Goal: Information Seeking & Learning: Find specific fact

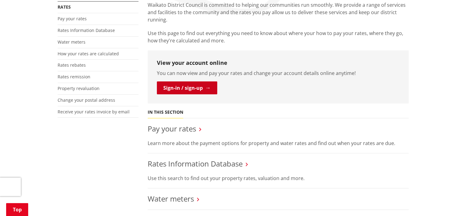
scroll to position [123, 0]
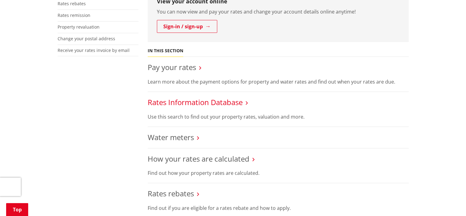
click at [197, 100] on link "Rates Information Database" at bounding box center [195, 102] width 95 height 10
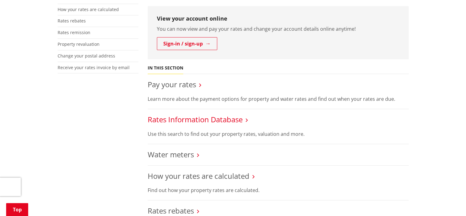
scroll to position [153, 0]
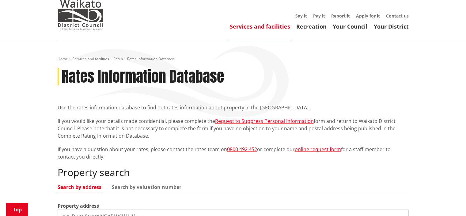
scroll to position [92, 0]
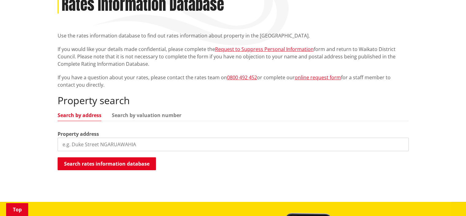
click at [91, 142] on input "search" at bounding box center [233, 143] width 351 height 13
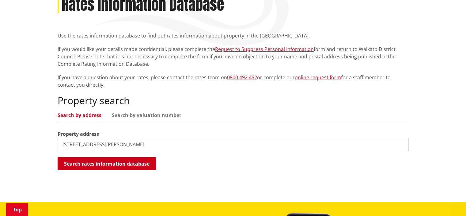
type input "[STREET_ADDRESS][PERSON_NAME]"
click at [99, 166] on button "Search rates information database" at bounding box center [107, 163] width 98 height 13
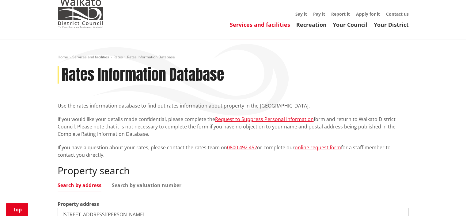
scroll to position [0, 0]
